Goal: Find specific page/section: Find specific page/section

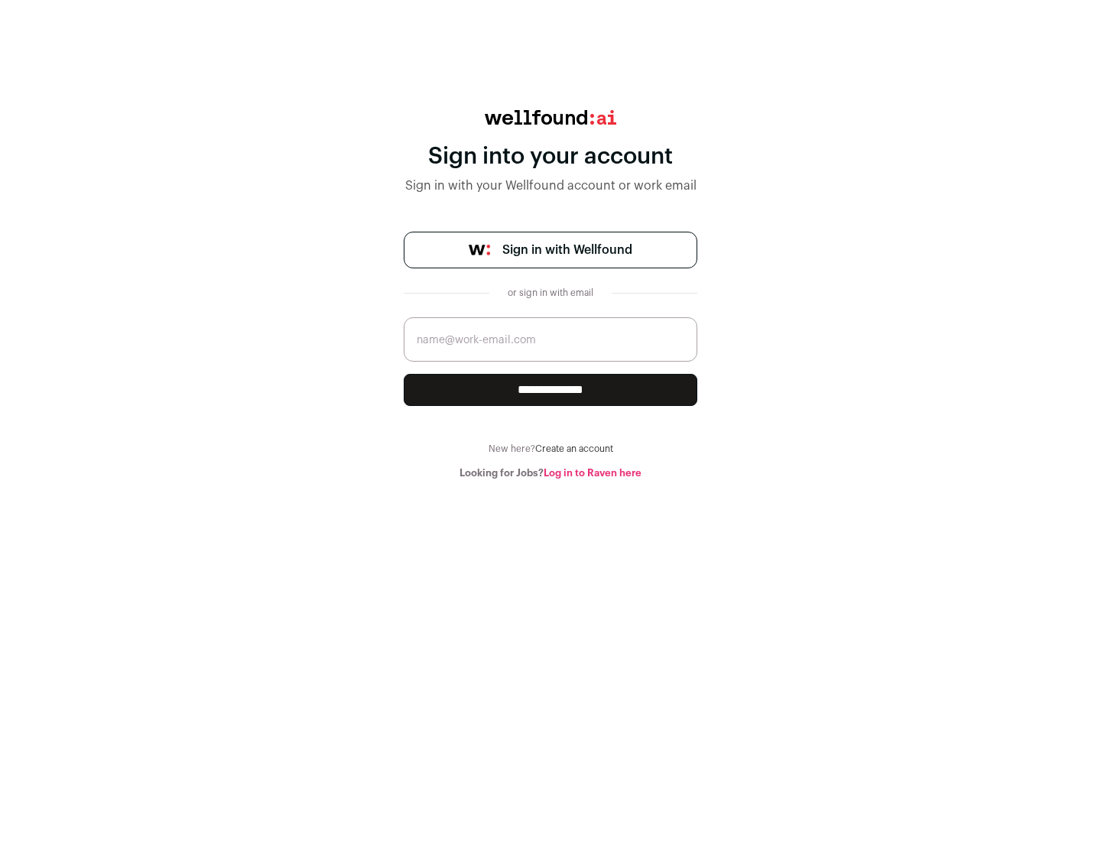
click at [566, 250] on span "Sign in with Wellfound" at bounding box center [567, 250] width 130 height 18
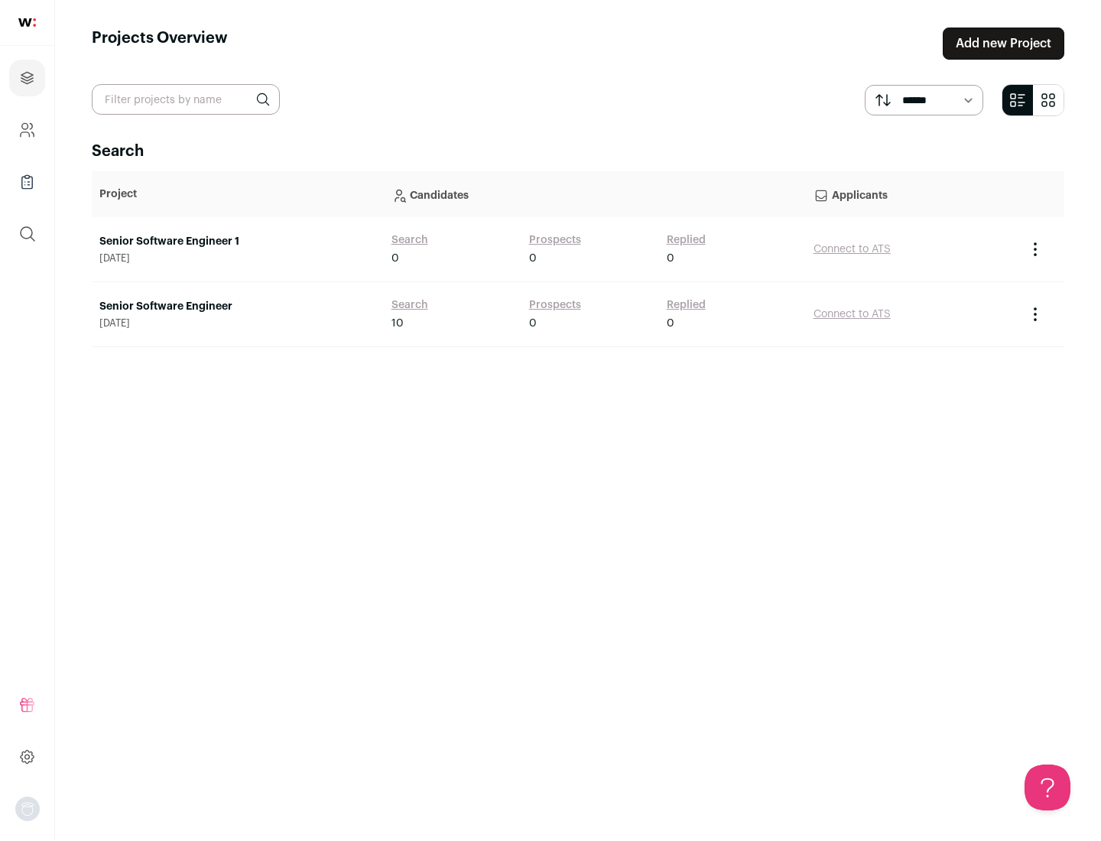
click at [237, 306] on link "Senior Software Engineer" at bounding box center [237, 306] width 277 height 15
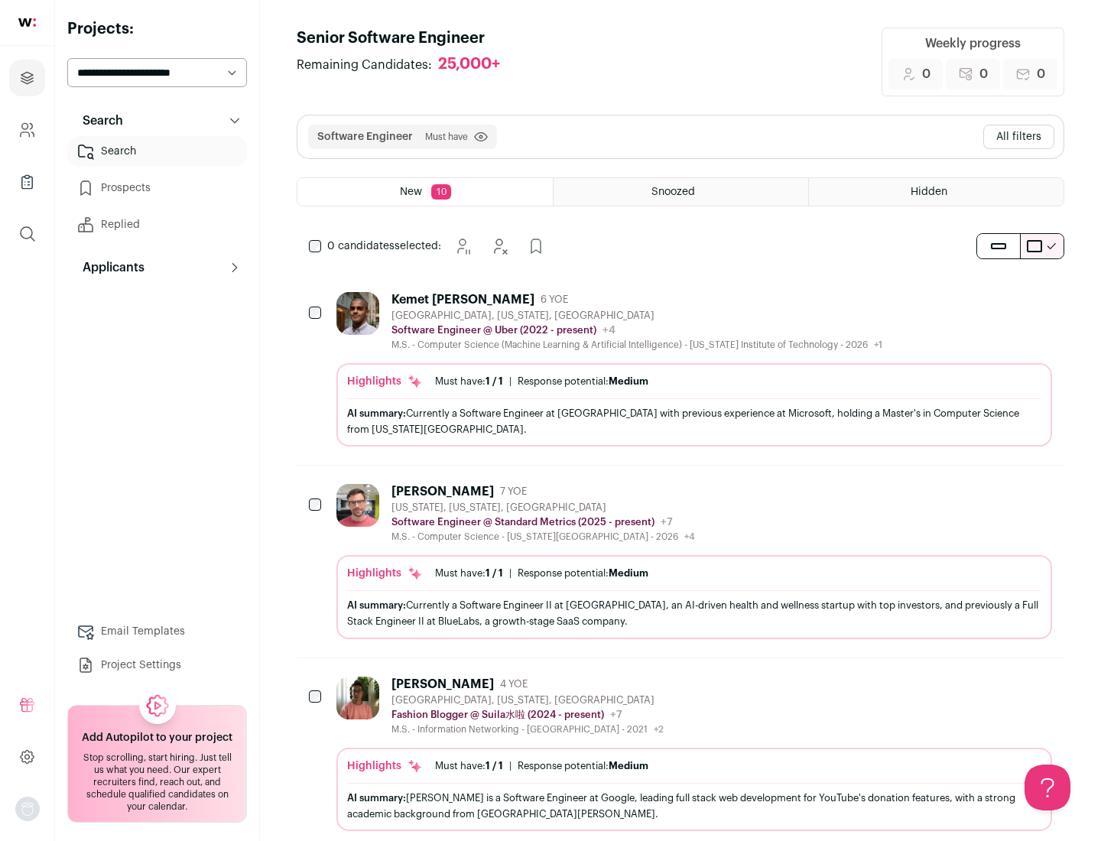
click at [680, 369] on div "Highlights Must have: 1 / 1 How many must haves have been fulfilled? | Response…" at bounding box center [693, 404] width 715 height 83
